Goal: Task Accomplishment & Management: Complete application form

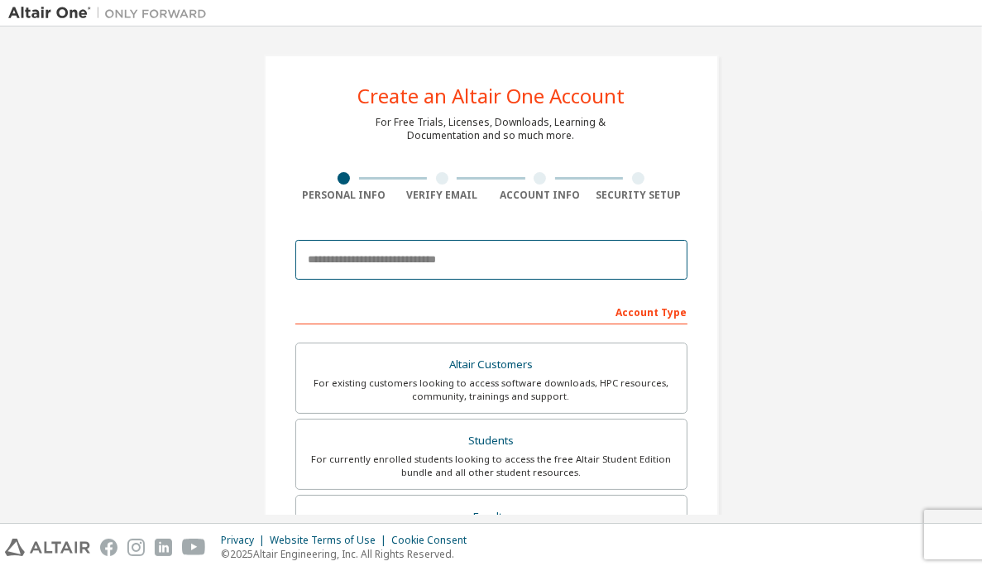
click at [420, 244] on input "email" at bounding box center [491, 260] width 392 height 40
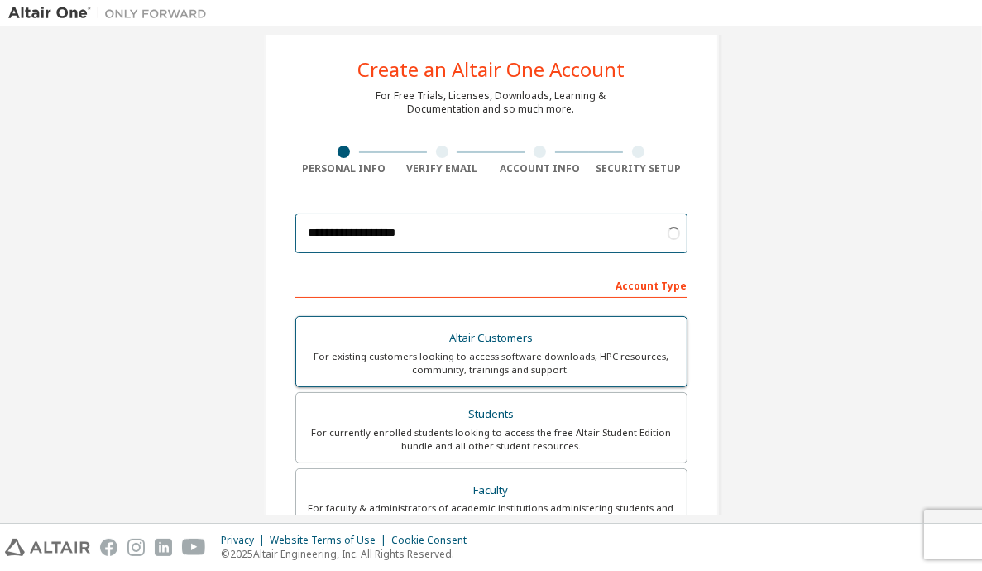
scroll to position [83, 0]
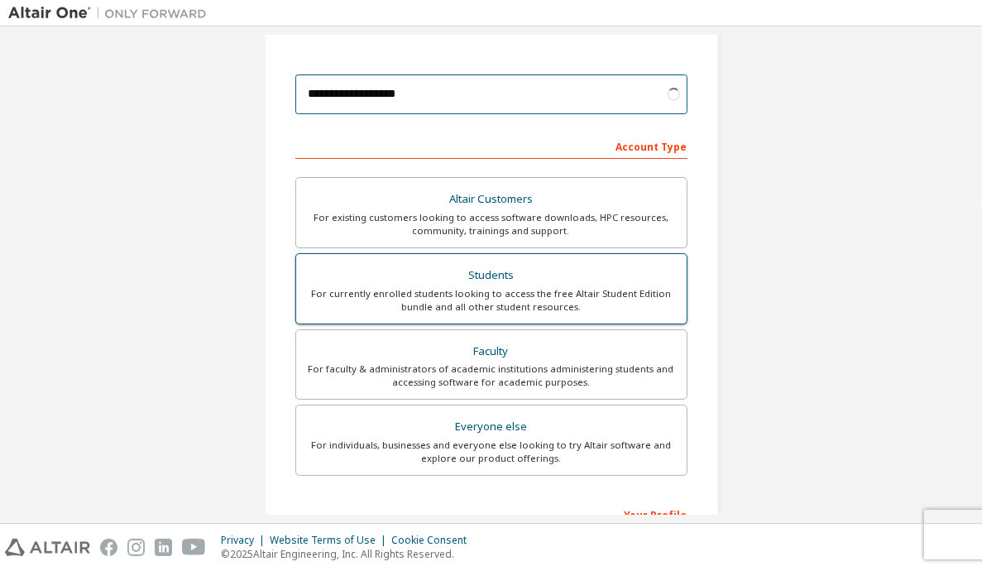
type input "**********"
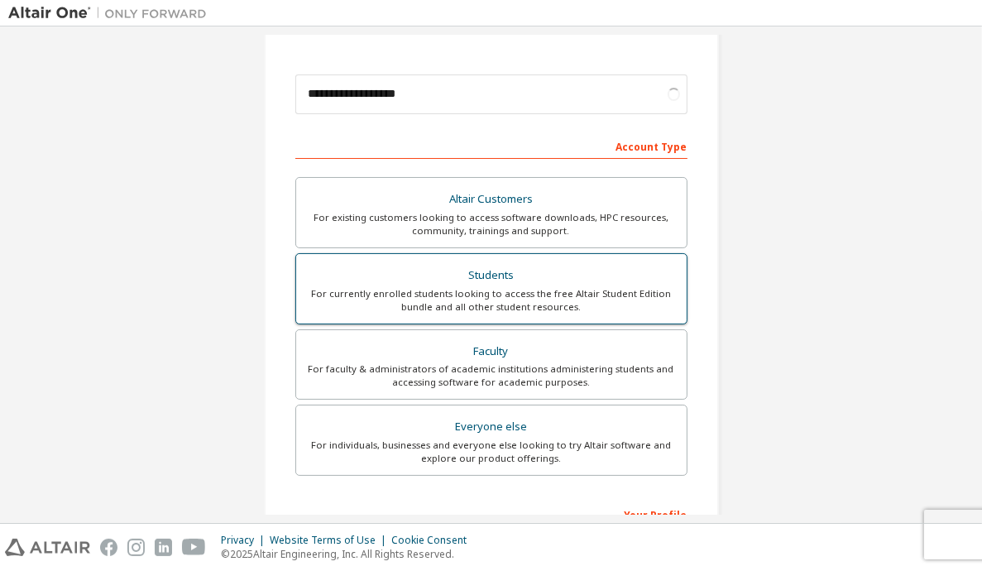
click at [588, 291] on div "For currently enrolled students looking to access the free Altair Student Editi…" at bounding box center [491, 300] width 371 height 26
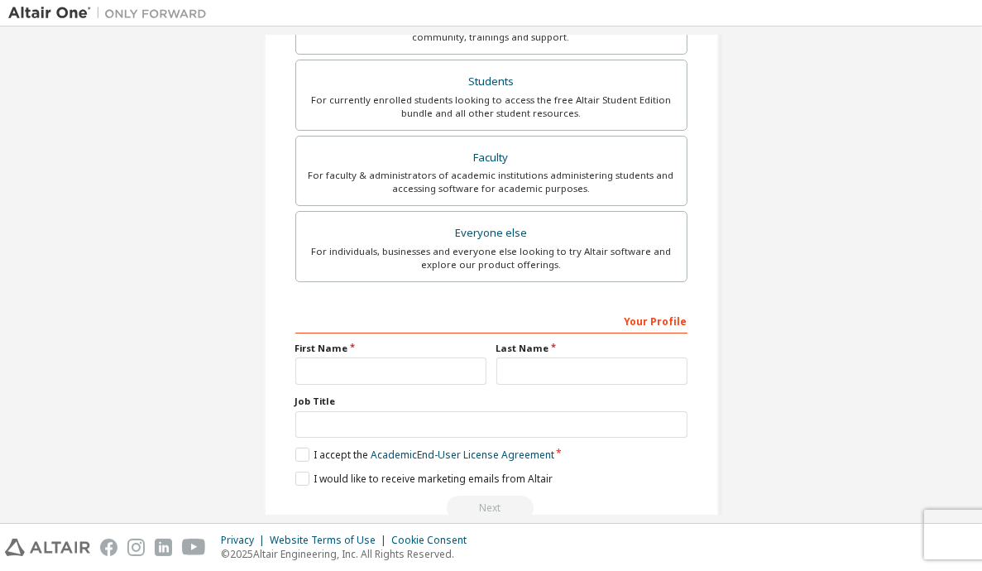
scroll to position [393, 0]
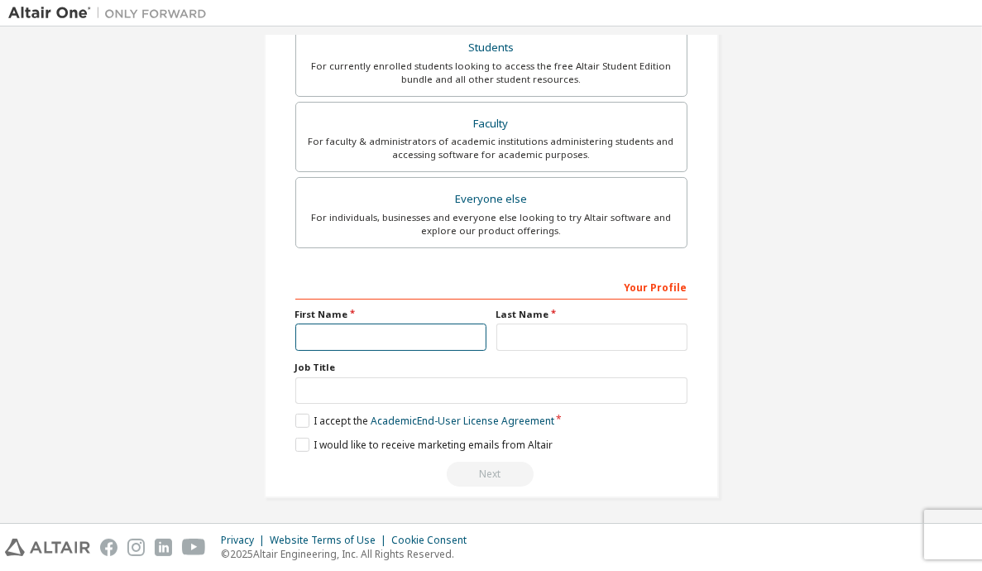
click at [434, 337] on input "text" at bounding box center [390, 337] width 191 height 27
type input "******"
type input "***"
click at [298, 422] on label "I accept the Academic End-User License Agreement" at bounding box center [424, 421] width 259 height 14
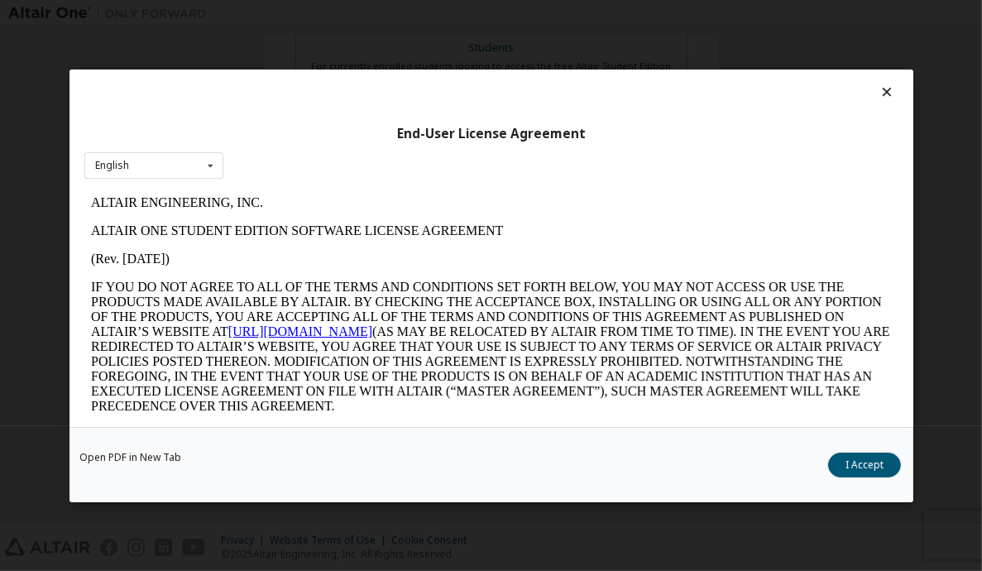
scroll to position [0, 0]
click at [856, 458] on button "I Accept" at bounding box center [864, 465] width 73 height 25
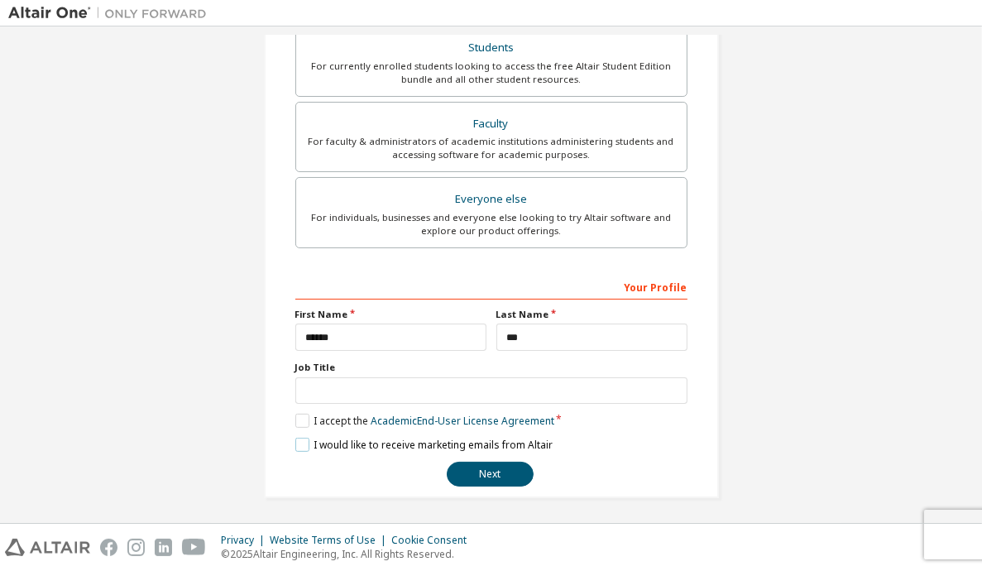
click at [305, 439] on label "I would like to receive marketing emails from Altair" at bounding box center [423, 445] width 257 height 14
click at [473, 470] on button "Next" at bounding box center [490, 474] width 87 height 25
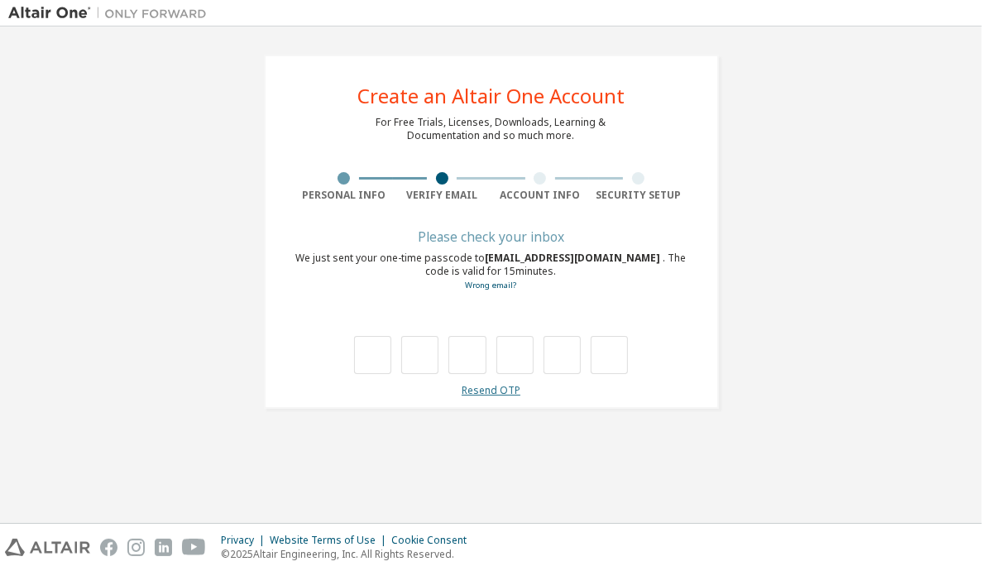
click at [480, 387] on link "Resend OTP" at bounding box center [491, 390] width 59 height 14
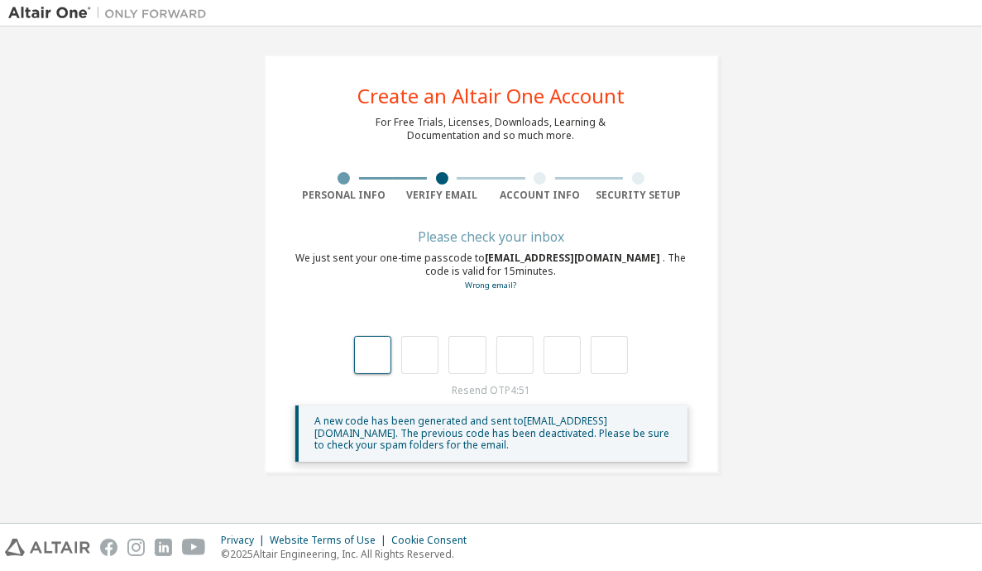
click at [373, 347] on input "text" at bounding box center [372, 355] width 37 height 38
type input "*"
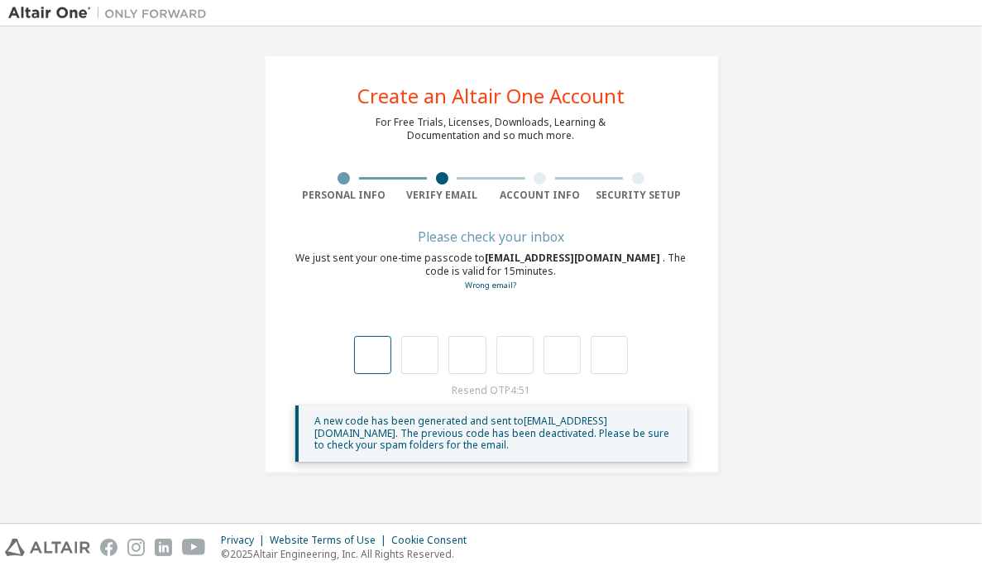
type input "*"
